Goal: Information Seeking & Learning: Learn about a topic

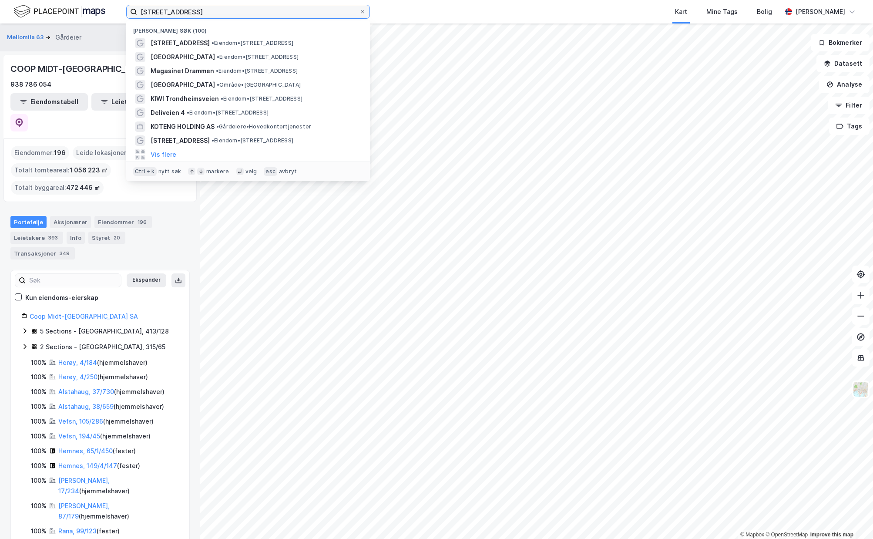
drag, startPoint x: 0, startPoint y: 0, endPoint x: 0, endPoint y: 7, distance: 7.0
click at [137, 7] on input "[STREET_ADDRESS]" at bounding box center [248, 11] width 222 height 13
paste input "Myrveien 6"
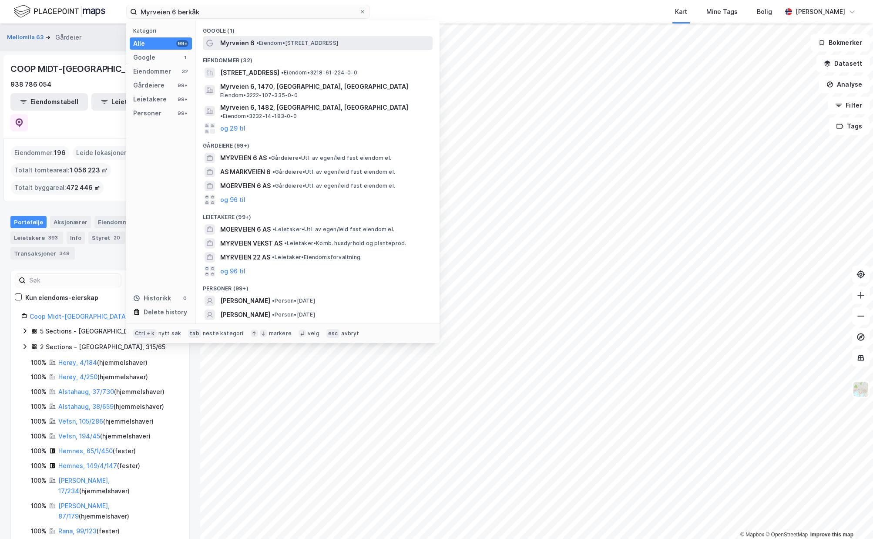
click at [330, 47] on div "Myrveien 6 • Eiendom • [STREET_ADDRESS]" at bounding box center [325, 43] width 211 height 10
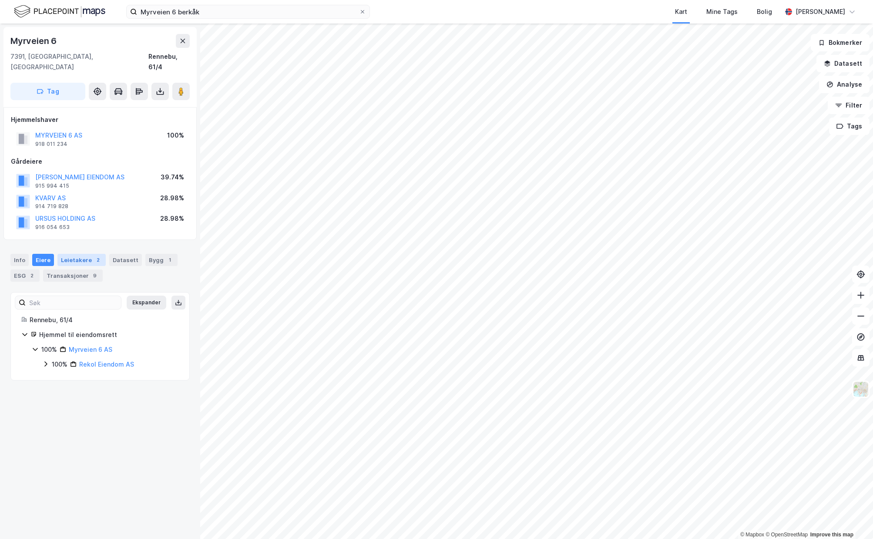
click at [81, 254] on div "Leietakere 2" at bounding box center [81, 260] width 48 height 12
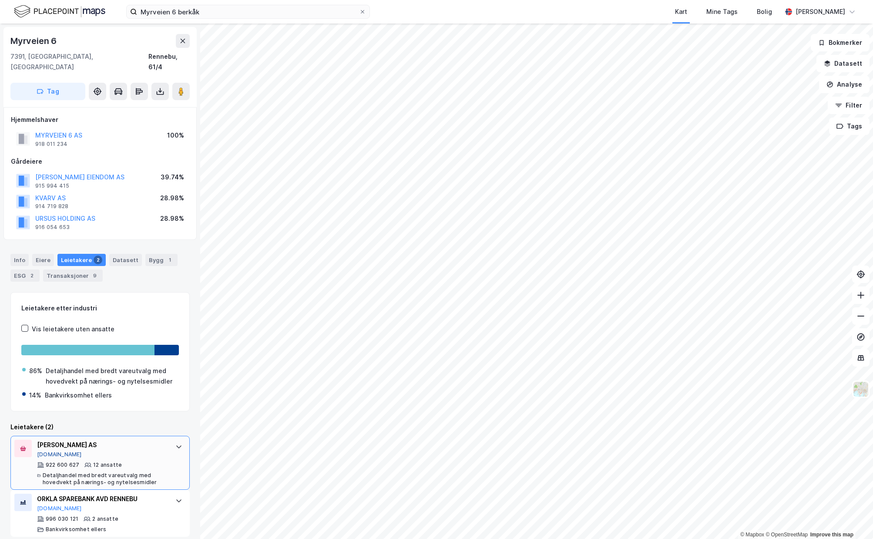
click at [44, 451] on button "[DOMAIN_NAME]" at bounding box center [59, 454] width 45 height 7
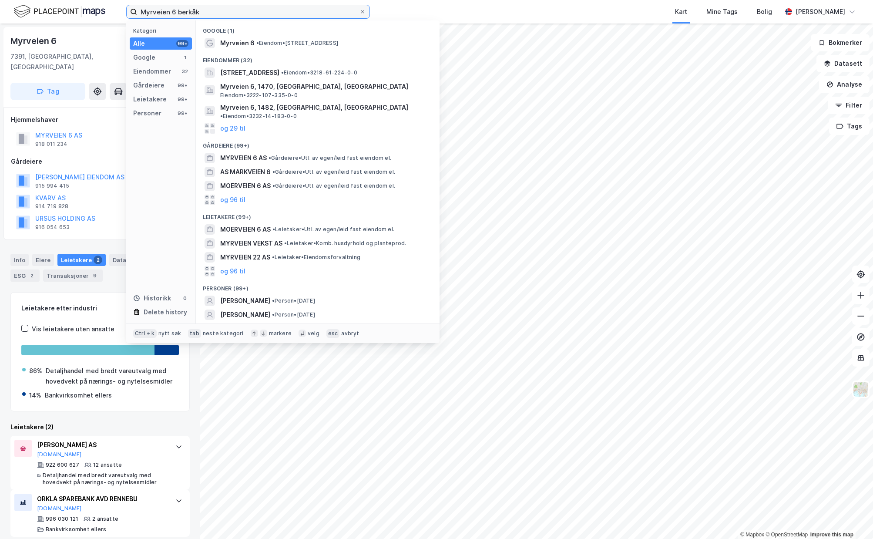
drag, startPoint x: 208, startPoint y: 8, endPoint x: 21, endPoint y: -13, distance: 188.3
click at [137, 5] on input "Myrveien 6 berkåk" at bounding box center [248, 11] width 222 height 13
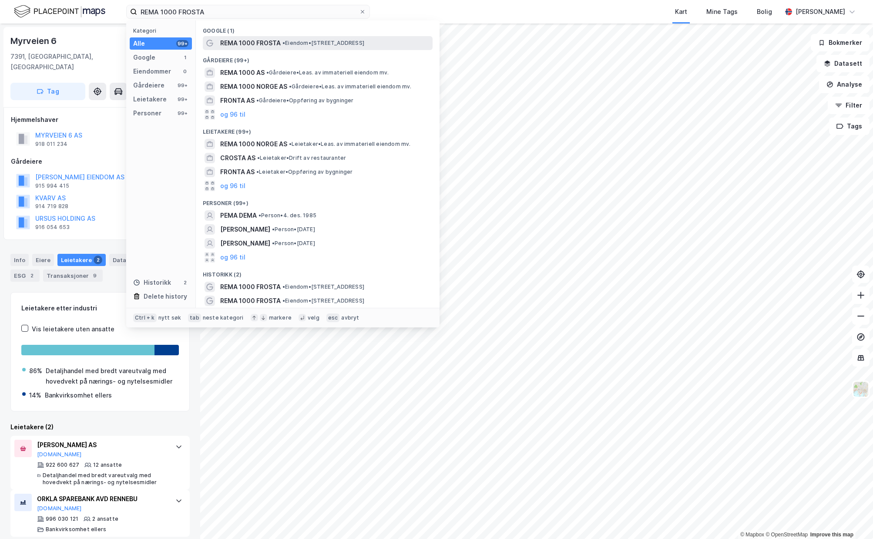
click at [247, 47] on span "REMA 1000 FROSTA" at bounding box center [250, 43] width 60 height 10
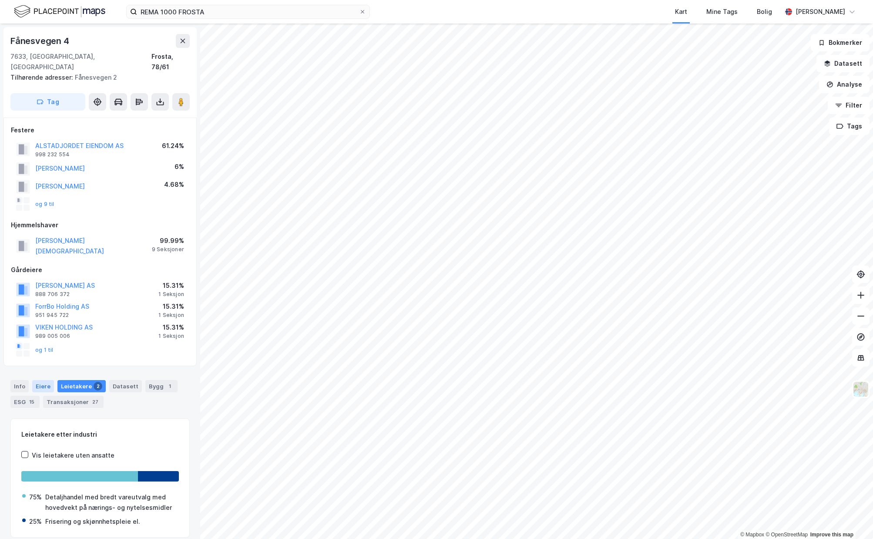
click at [43, 380] on div "Eiere" at bounding box center [43, 386] width 22 height 12
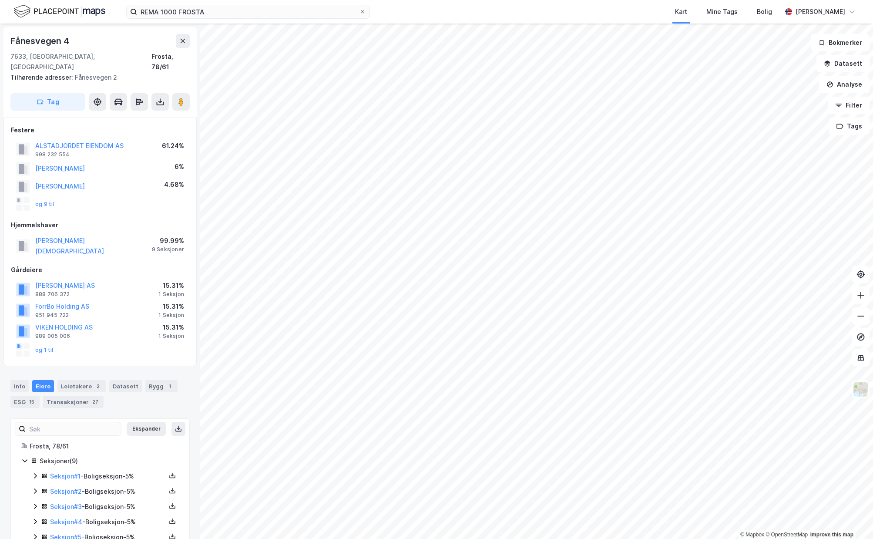
click at [46, 344] on div "og 1 til" at bounding box center [100, 349] width 178 height 17
click at [48, 343] on div "og 1 til" at bounding box center [34, 350] width 37 height 14
click at [0, 0] on button "og 1 til" at bounding box center [0, 0] width 0 height 0
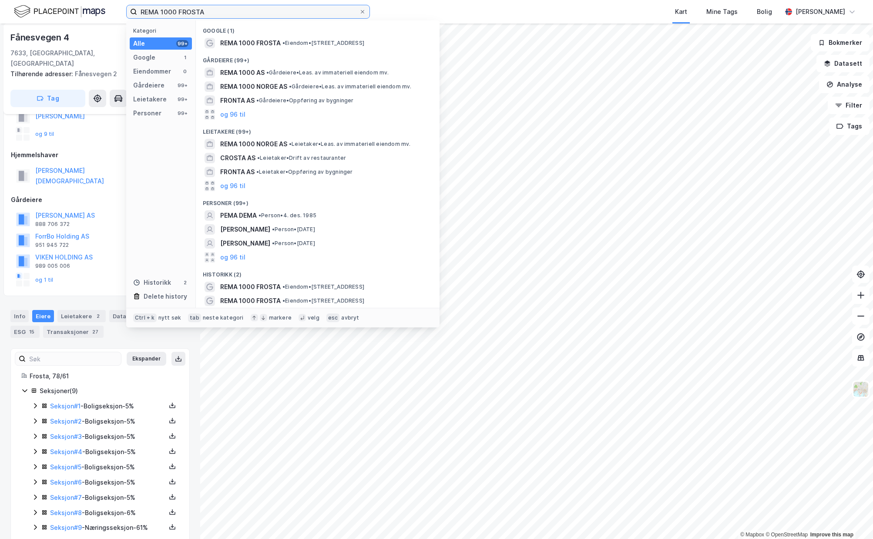
drag, startPoint x: 201, startPoint y: 11, endPoint x: 75, endPoint y: 6, distance: 125.9
click at [137, 6] on input "REMA 1000 FROSTA" at bounding box center [248, 11] width 222 height 13
paste input "[PERSON_NAME]"
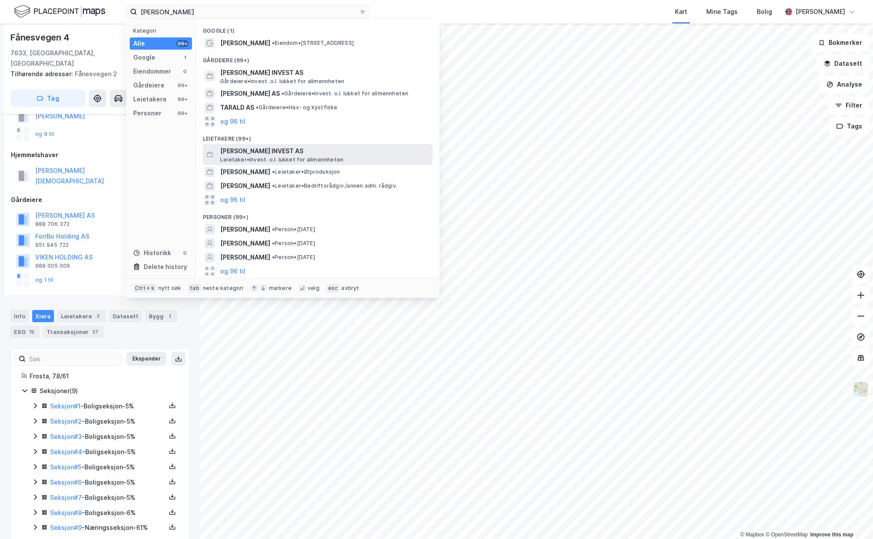
click at [261, 157] on span "Leietaker • Invest. o.l. lukket for allmennheten" at bounding box center [281, 159] width 123 height 7
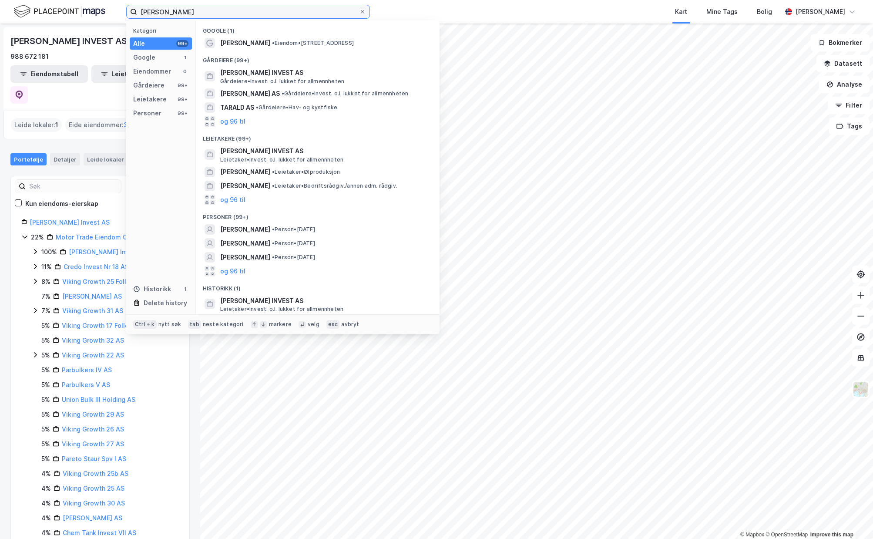
drag, startPoint x: 222, startPoint y: 9, endPoint x: 109, endPoint y: 1, distance: 113.0
click at [137, 5] on input "[PERSON_NAME]" at bounding box center [248, 11] width 222 height 13
paste input "Motor-Trade Eiendom og Finans AS"
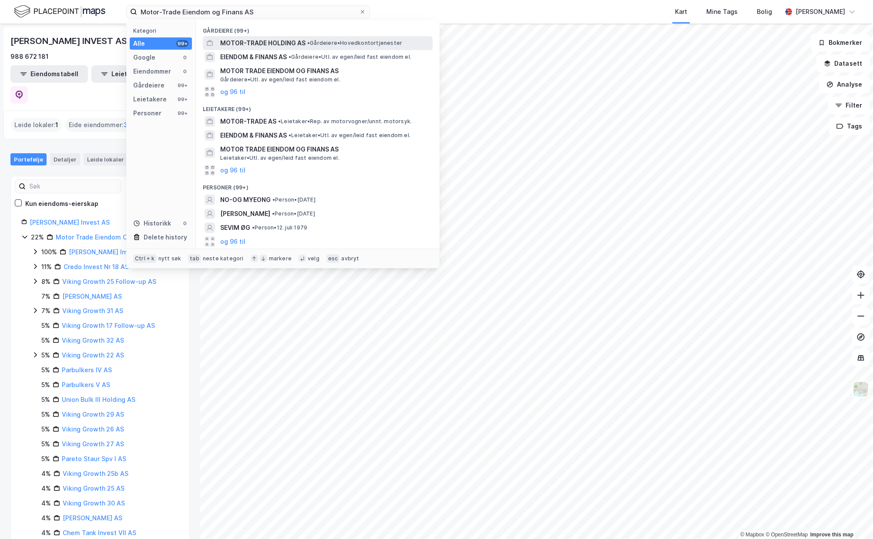
click at [309, 44] on span "•" at bounding box center [308, 43] width 3 height 7
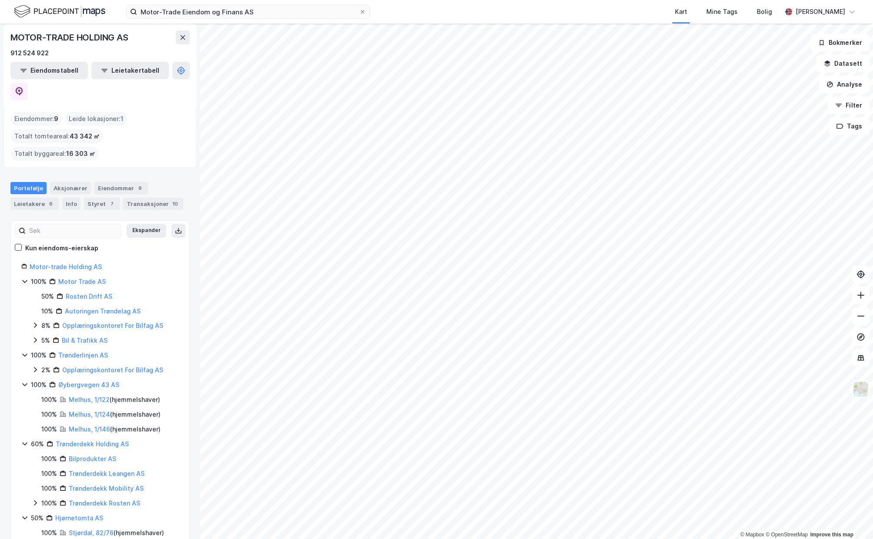
scroll to position [31, 0]
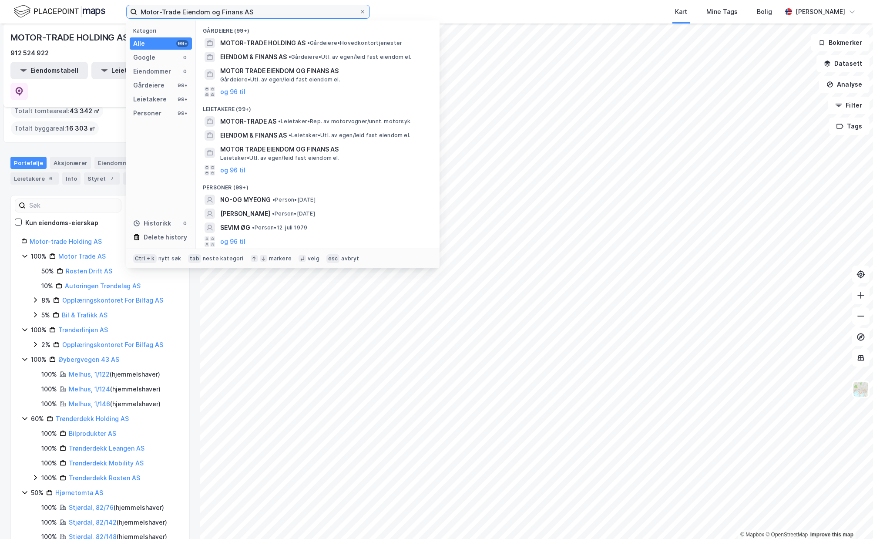
drag, startPoint x: 253, startPoint y: 16, endPoint x: 0, endPoint y: 15, distance: 253.3
click at [137, 15] on input "Motor-Trade Eiendom og Finans AS" at bounding box center [248, 11] width 222 height 13
paste input "AS [PERSON_NAME] Invest"
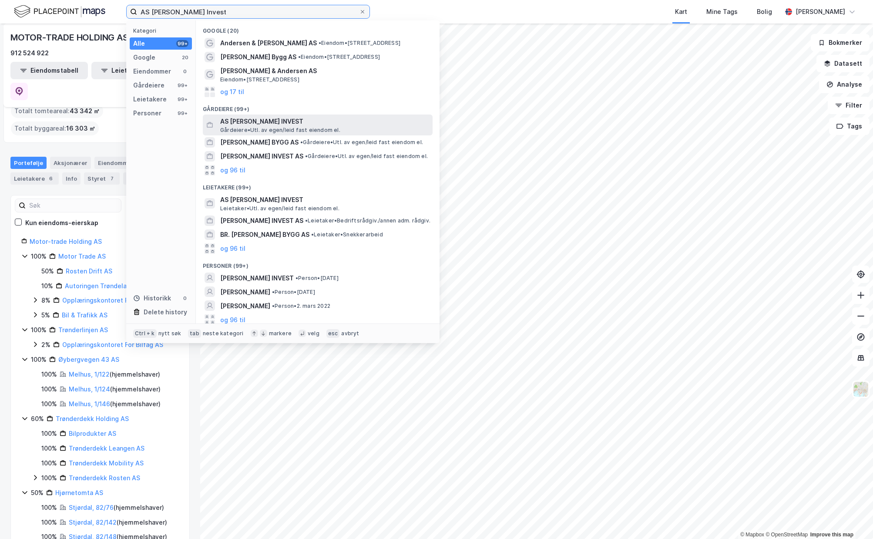
type input "AS [PERSON_NAME] Invest"
click at [266, 119] on span "AS [PERSON_NAME] INVEST" at bounding box center [324, 121] width 209 height 10
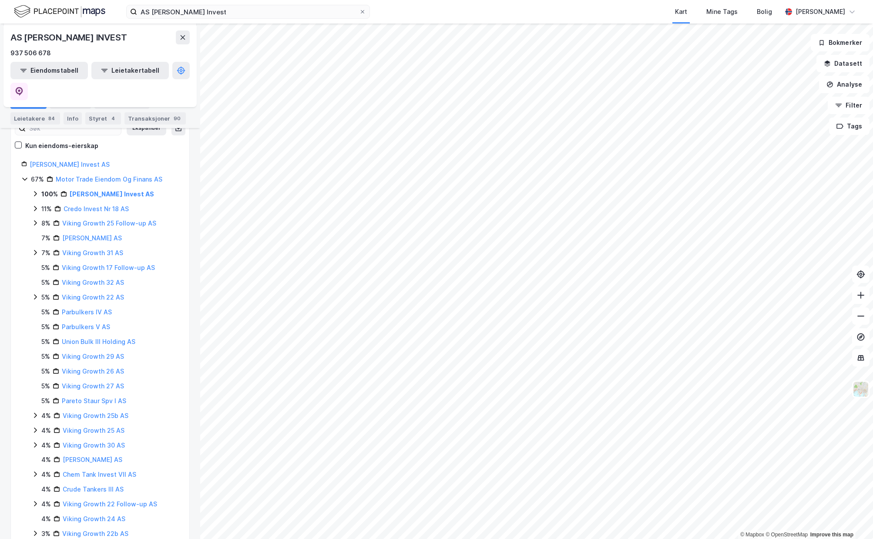
scroll to position [85, 0]
